Goal: Navigation & Orientation: Understand site structure

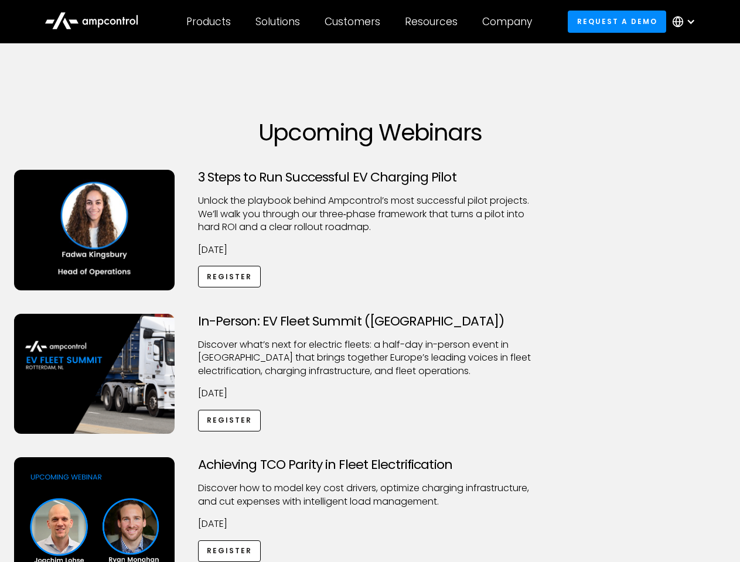
click at [360, 22] on div "Customers" at bounding box center [353, 21] width 56 height 13
click at [208, 22] on div "Products" at bounding box center [208, 21] width 45 height 13
click at [278, 22] on div "Solutions" at bounding box center [277, 21] width 45 height 13
click at [354, 22] on div "Customers" at bounding box center [353, 21] width 56 height 13
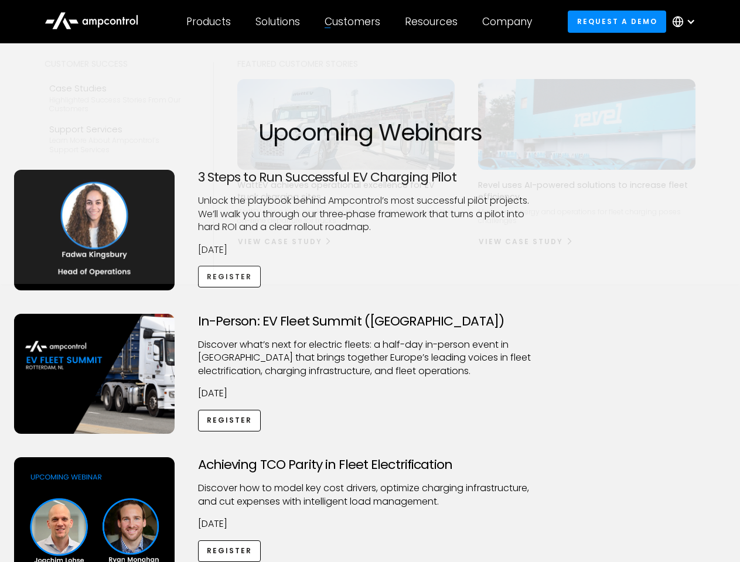
click at [433, 22] on div "Resources" at bounding box center [431, 21] width 53 height 13
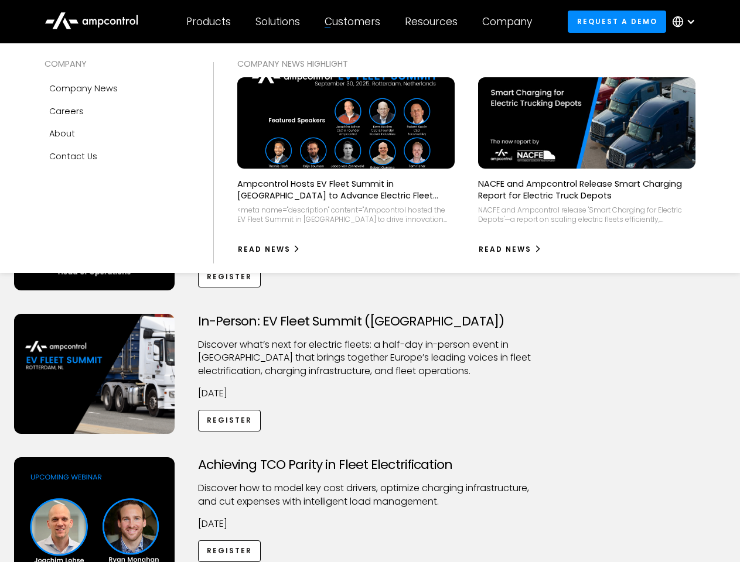
click at [511, 22] on div "Company" at bounding box center [507, 21] width 50 height 13
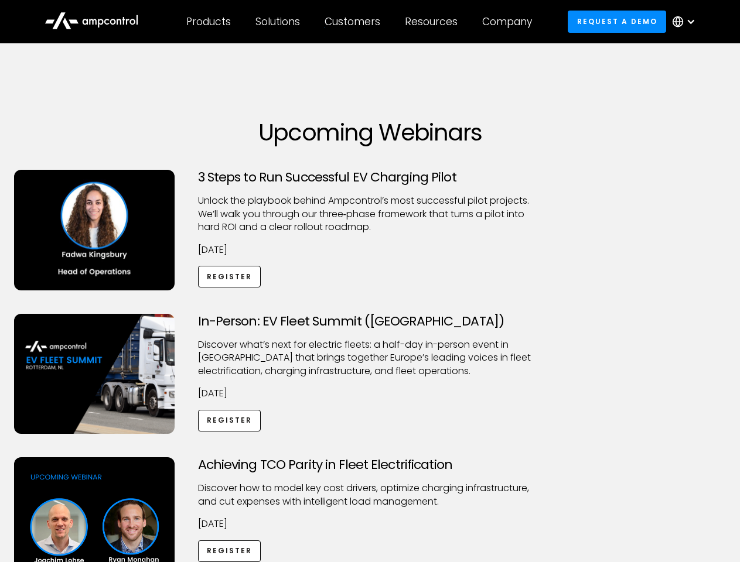
click at [687, 22] on div at bounding box center [690, 21] width 9 height 9
click at [360, 22] on div "Customers" at bounding box center [353, 21] width 56 height 13
click at [208, 22] on div "Products" at bounding box center [208, 21] width 45 height 13
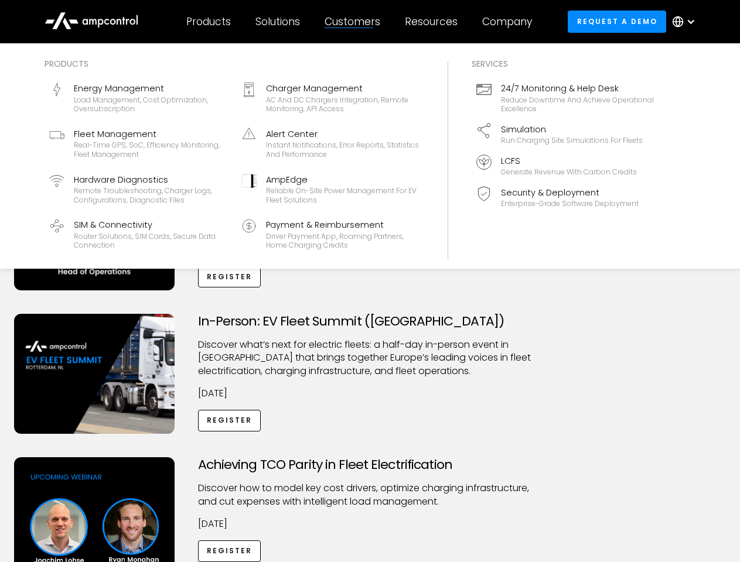
click at [278, 22] on div "Solutions" at bounding box center [277, 21] width 45 height 13
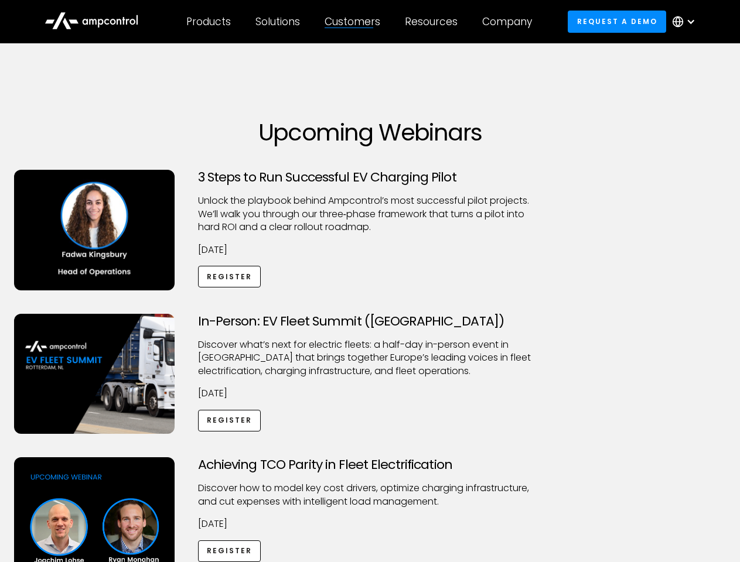
click at [354, 22] on div "Customers" at bounding box center [353, 21] width 56 height 13
click at [433, 22] on div "Resources" at bounding box center [431, 21] width 53 height 13
click at [511, 22] on div "Company" at bounding box center [507, 21] width 50 height 13
click at [687, 22] on div at bounding box center [690, 21] width 9 height 9
click at [360, 22] on div "Customers" at bounding box center [353, 21] width 56 height 13
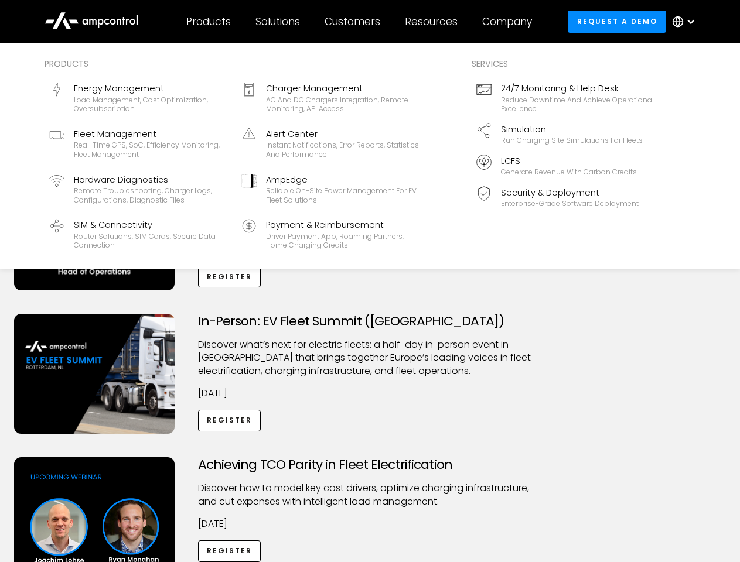
click at [208, 22] on div "Products" at bounding box center [208, 21] width 45 height 13
click at [278, 22] on div "Solutions" at bounding box center [277, 21] width 45 height 13
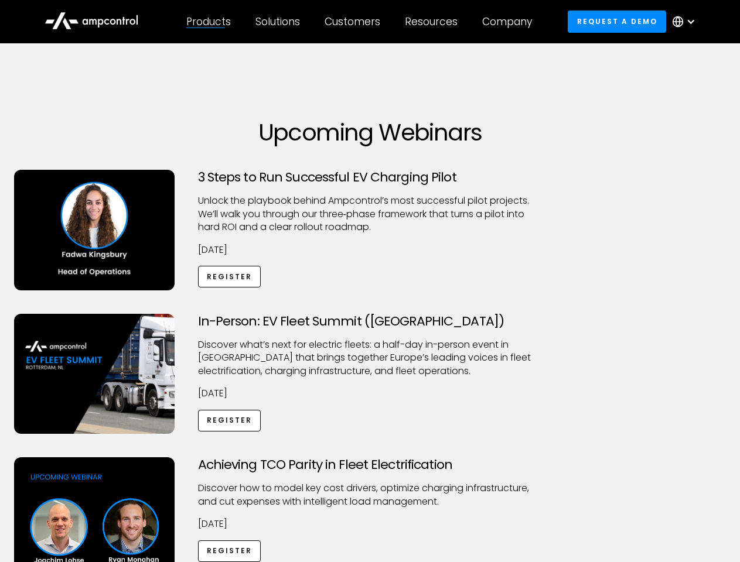
click at [354, 22] on div "Customers" at bounding box center [353, 21] width 56 height 13
click at [433, 22] on div "Resources" at bounding box center [431, 21] width 53 height 13
click at [511, 22] on div "Company" at bounding box center [507, 21] width 50 height 13
click at [687, 22] on div at bounding box center [690, 21] width 9 height 9
